Goal: Check status: Check status

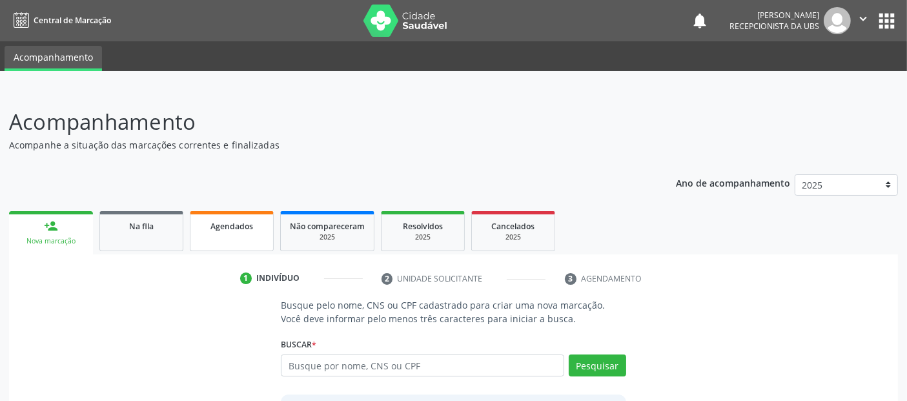
click at [237, 221] on span "Agendados" at bounding box center [231, 226] width 43 height 11
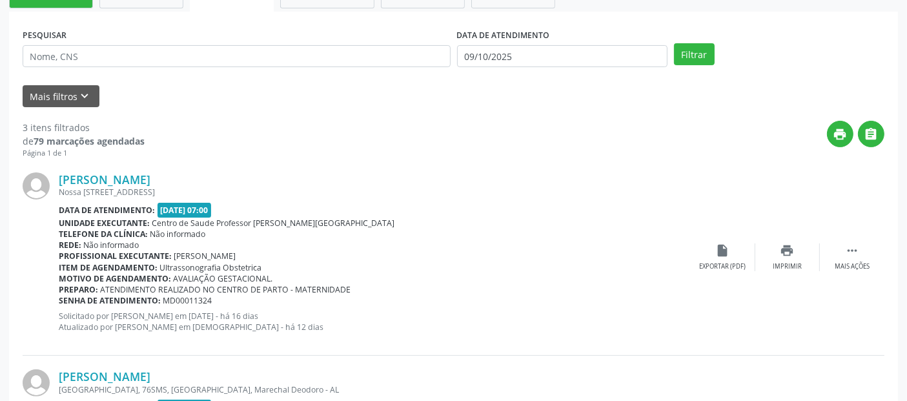
scroll to position [258, 0]
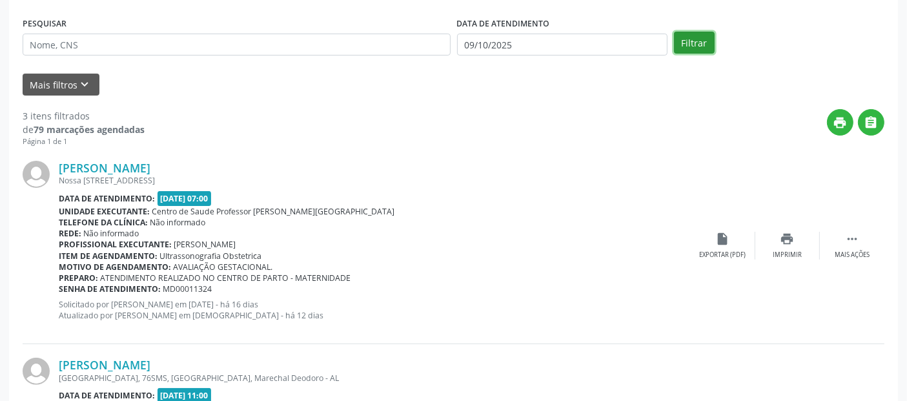
click at [695, 37] on button "Filtrar" at bounding box center [694, 43] width 41 height 22
click at [498, 244] on div "Profissional executante: [PERSON_NAME]" at bounding box center [375, 244] width 632 height 11
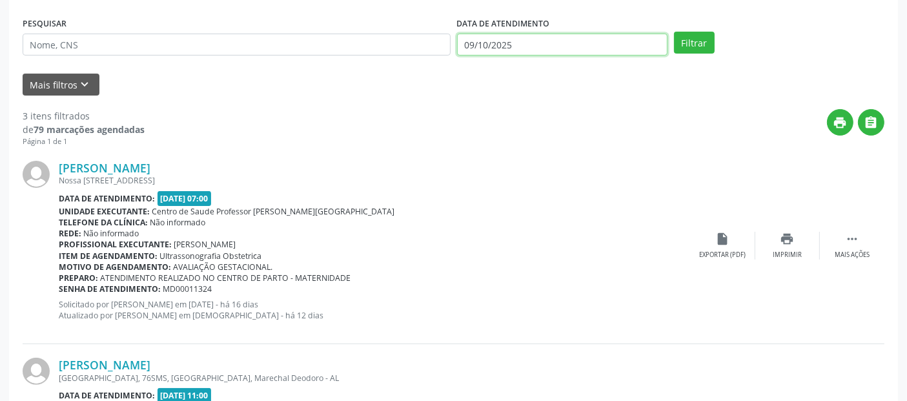
click at [492, 37] on input "09/10/2025" at bounding box center [562, 45] width 210 height 22
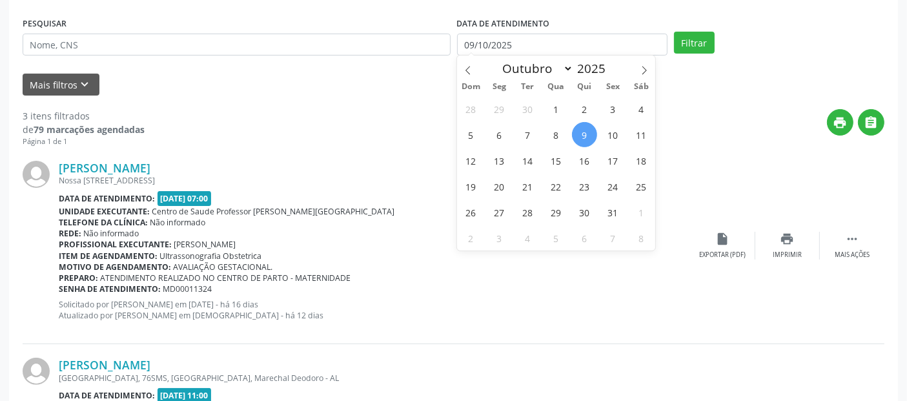
click at [578, 130] on span "9" at bounding box center [584, 134] width 25 height 25
type input "09/10/2025"
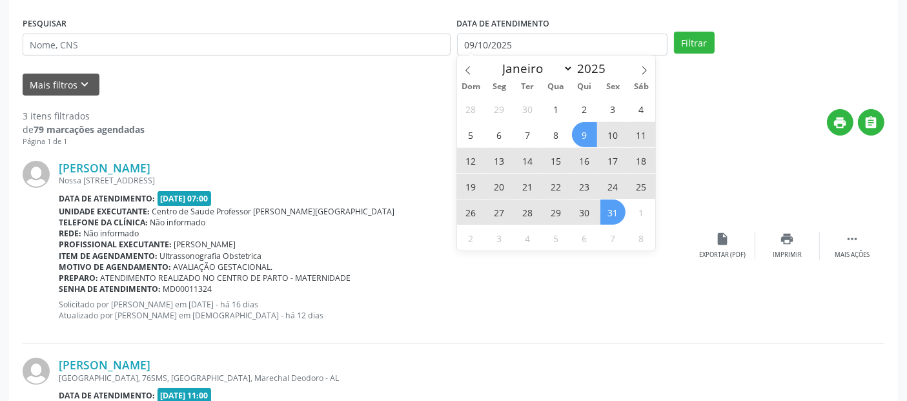
click at [616, 210] on span "31" at bounding box center [612, 211] width 25 height 25
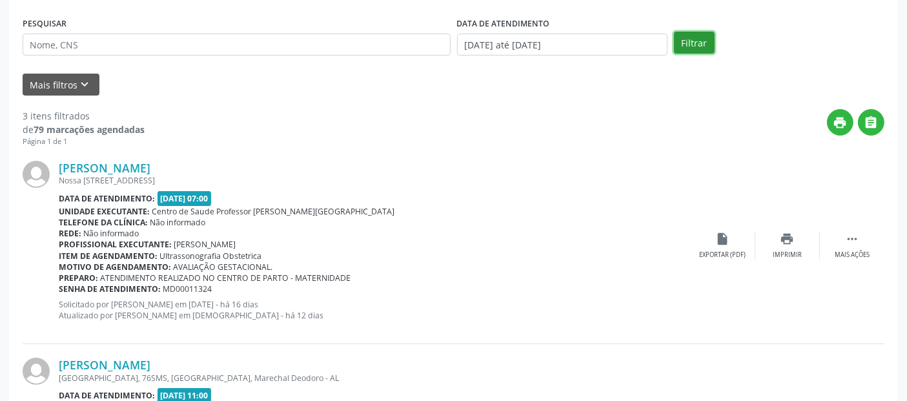
click at [687, 35] on button "Filtrar" at bounding box center [694, 43] width 41 height 22
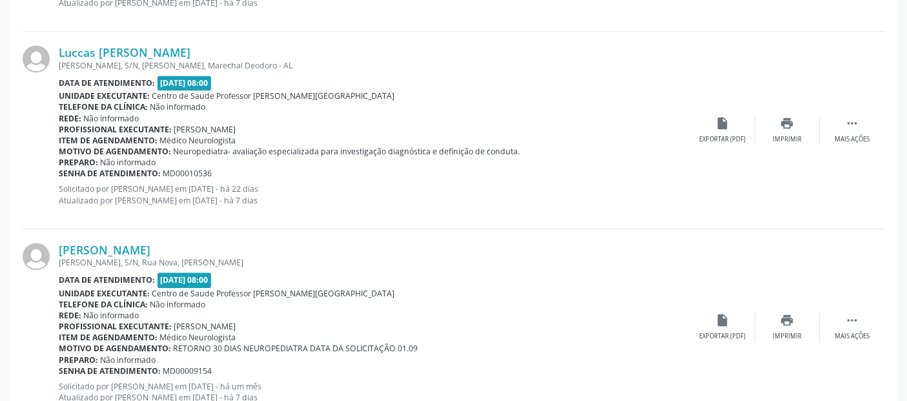
scroll to position [3027, 0]
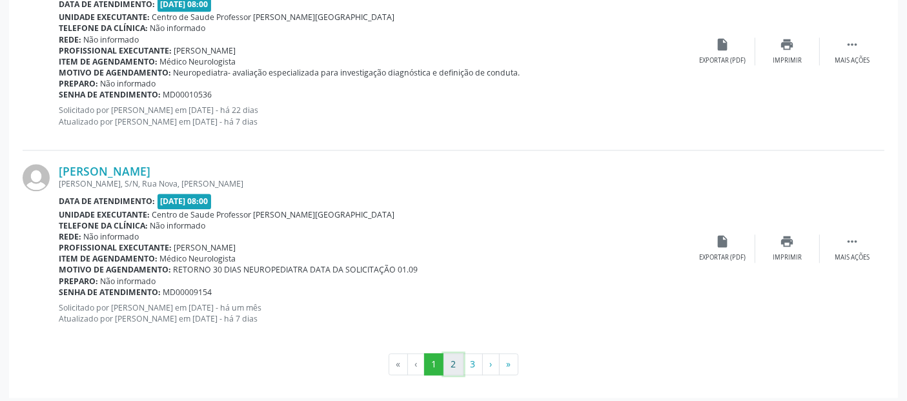
click at [457, 362] on button "2" at bounding box center [453, 364] width 20 height 22
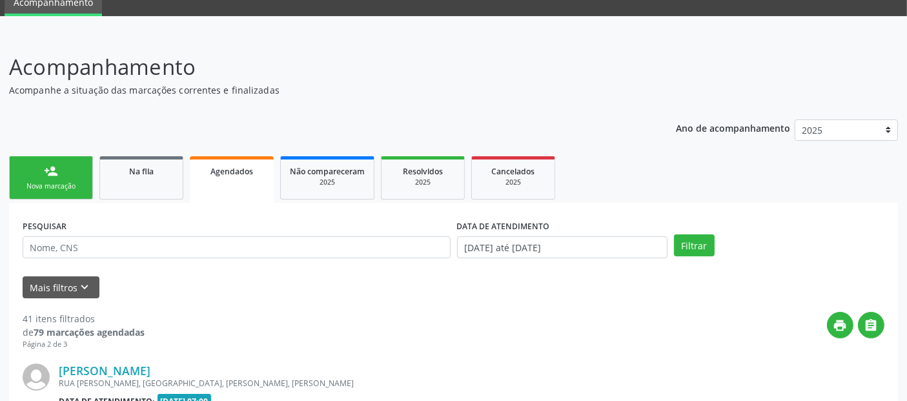
scroll to position [3082, 0]
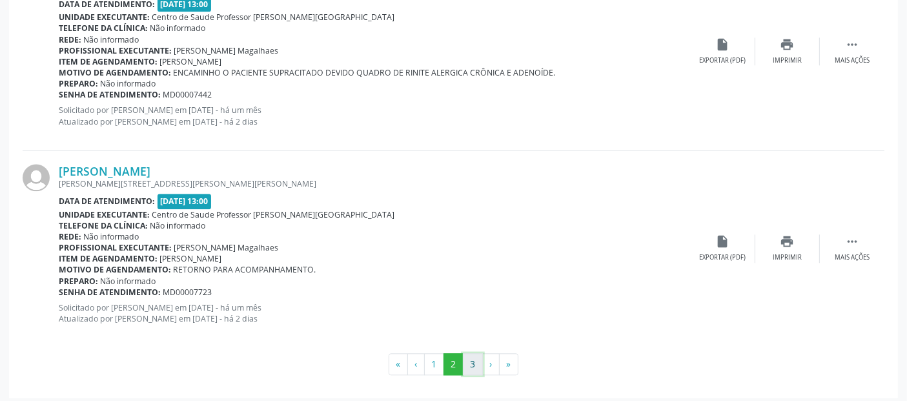
click at [472, 366] on button "3" at bounding box center [473, 364] width 20 height 22
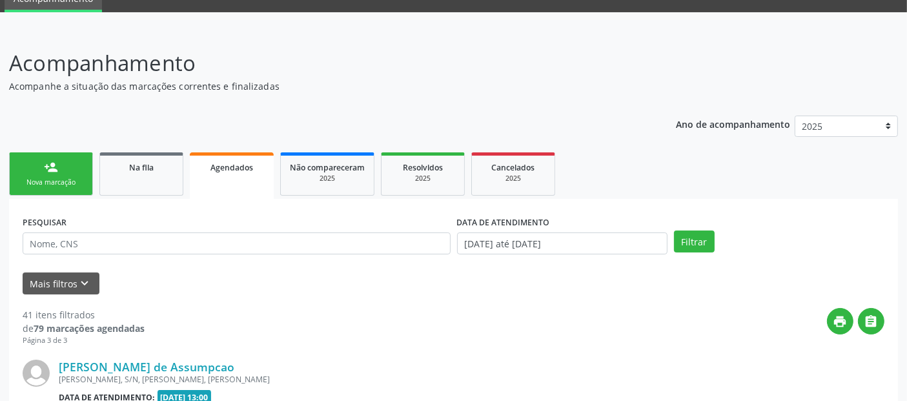
scroll to position [0, 0]
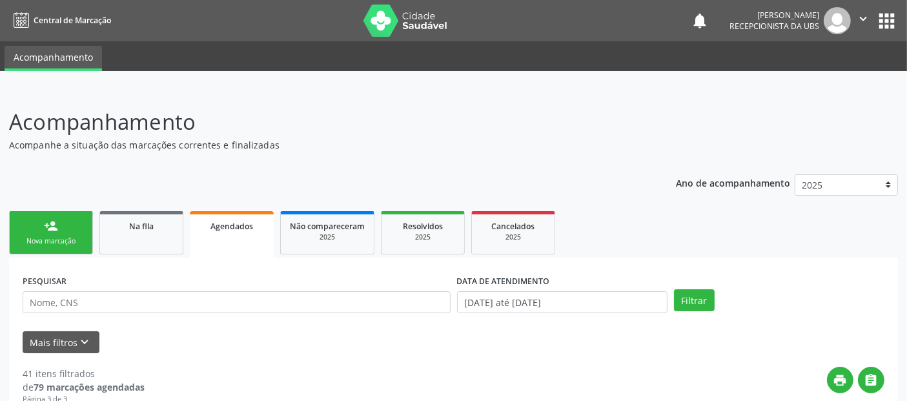
click at [50, 222] on div "person_add" at bounding box center [51, 226] width 14 height 14
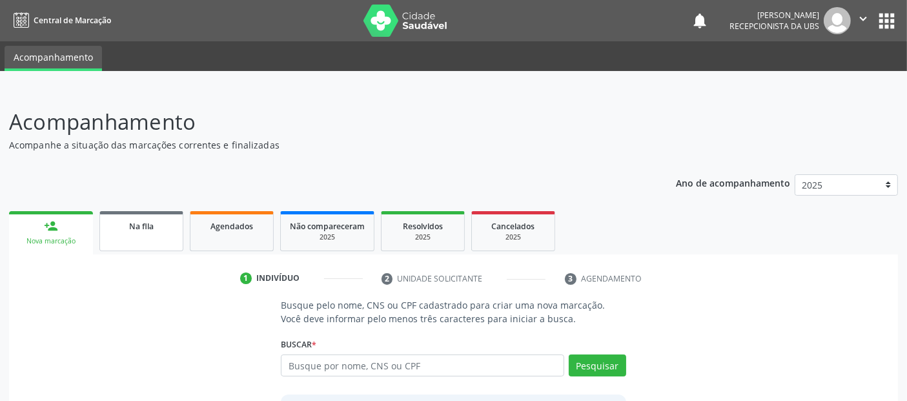
click at [132, 248] on link "Na fila" at bounding box center [141, 231] width 84 height 40
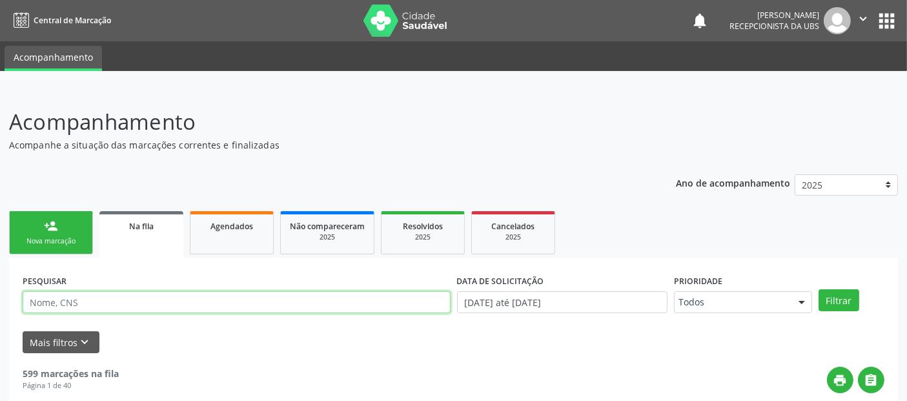
click at [169, 301] on input "text" at bounding box center [237, 302] width 428 height 22
click at [818, 289] on button "Filtrar" at bounding box center [838, 300] width 41 height 22
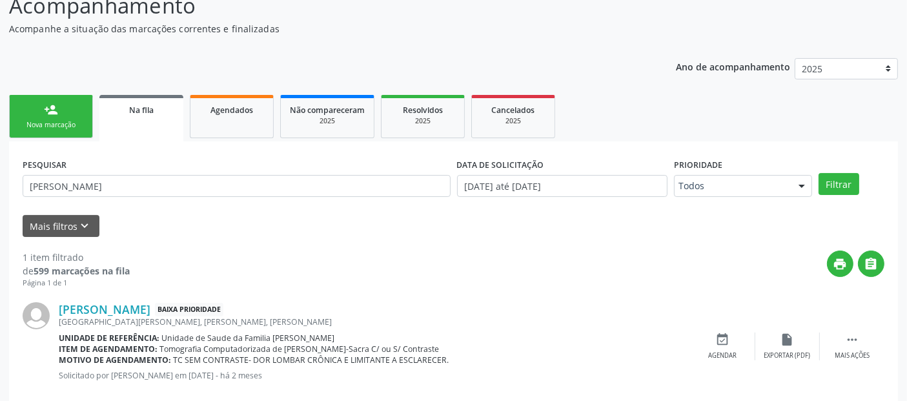
scroll to position [140, 0]
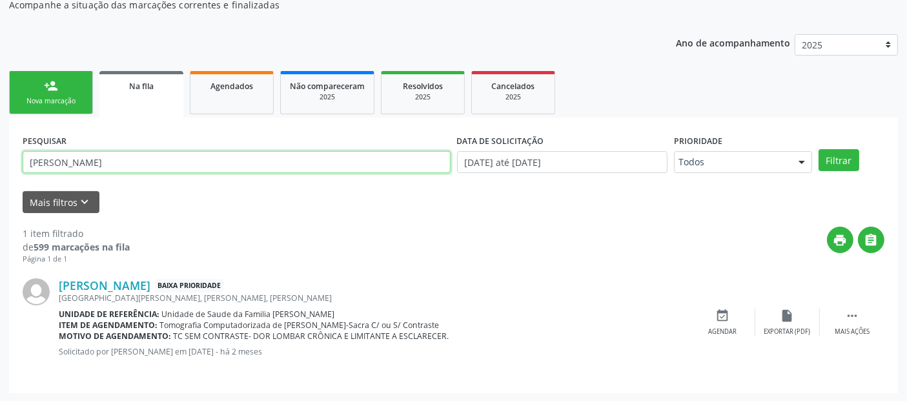
click at [108, 165] on input "[PERSON_NAME]" at bounding box center [237, 162] width 428 height 22
type input "[PERSON_NAME]"
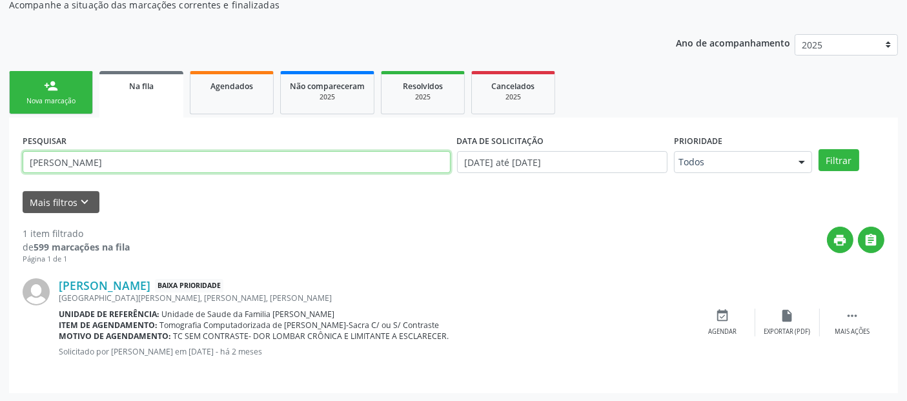
click at [818, 149] on button "Filtrar" at bounding box center [838, 160] width 41 height 22
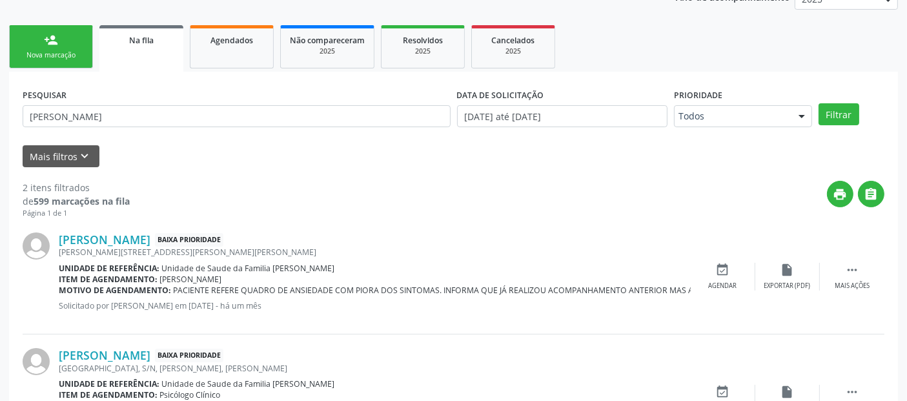
scroll to position [269, 0]
